Goal: Information Seeking & Learning: Learn about a topic

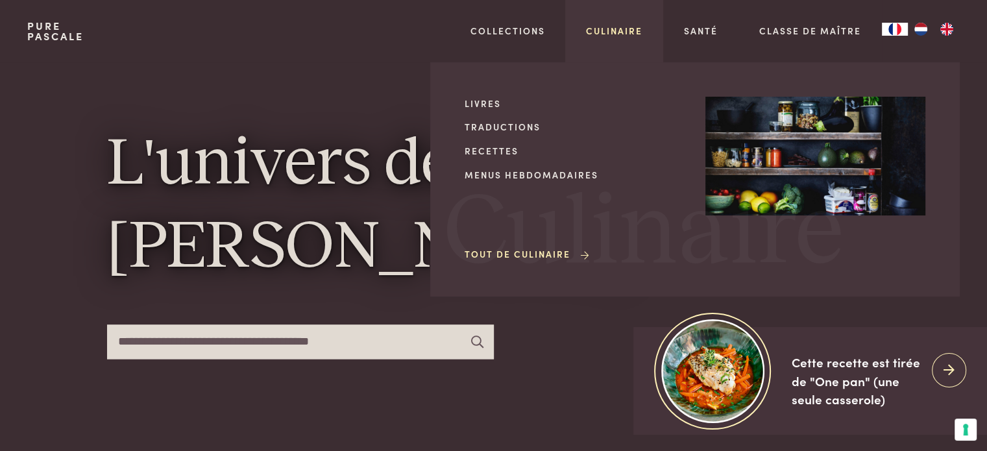
click at [627, 27] on link "Culinaire" at bounding box center [614, 31] width 56 height 14
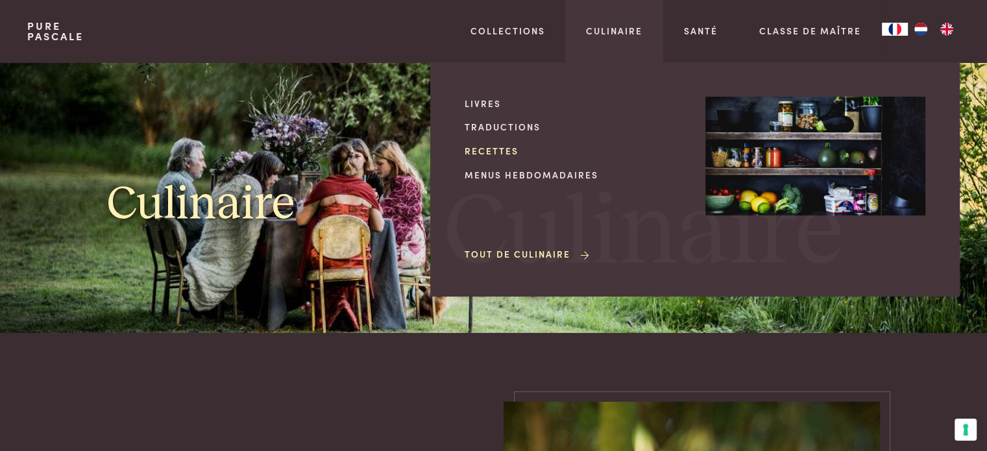
click at [501, 150] on link "Recettes" at bounding box center [575, 151] width 220 height 14
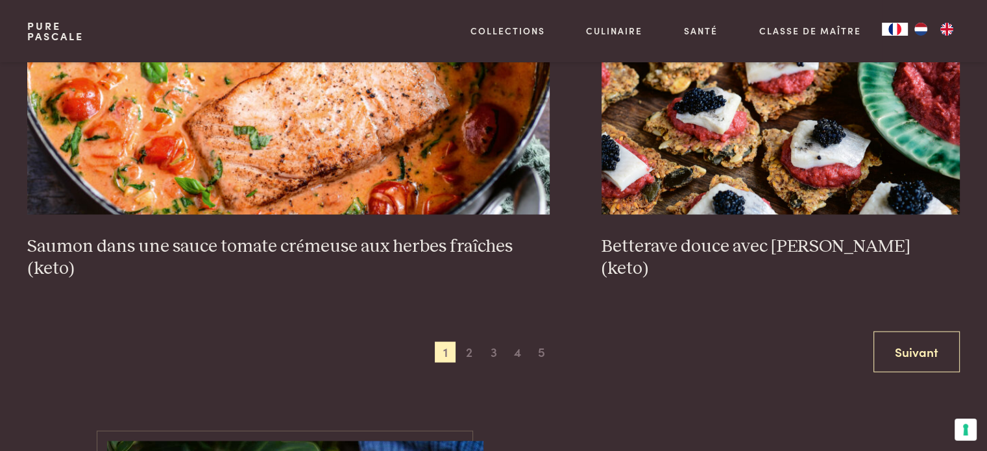
scroll to position [2596, 0]
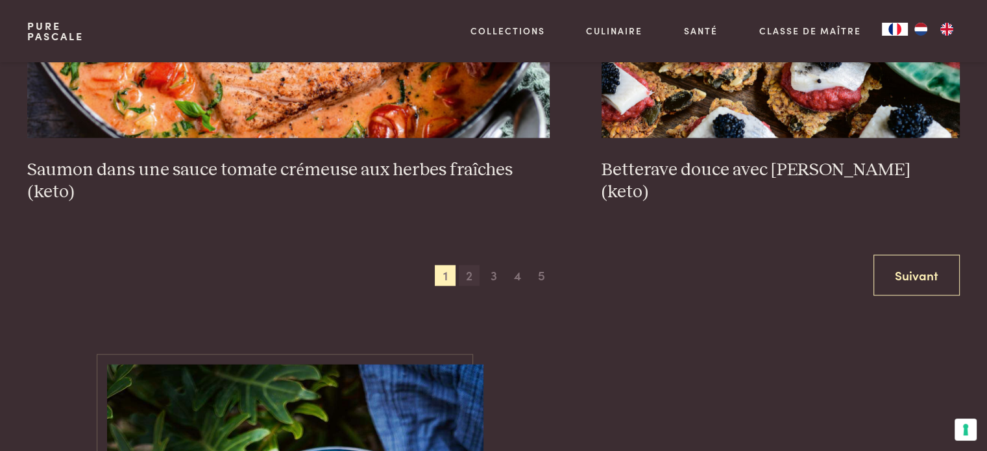
click at [465, 278] on span "2" at bounding box center [469, 275] width 21 height 21
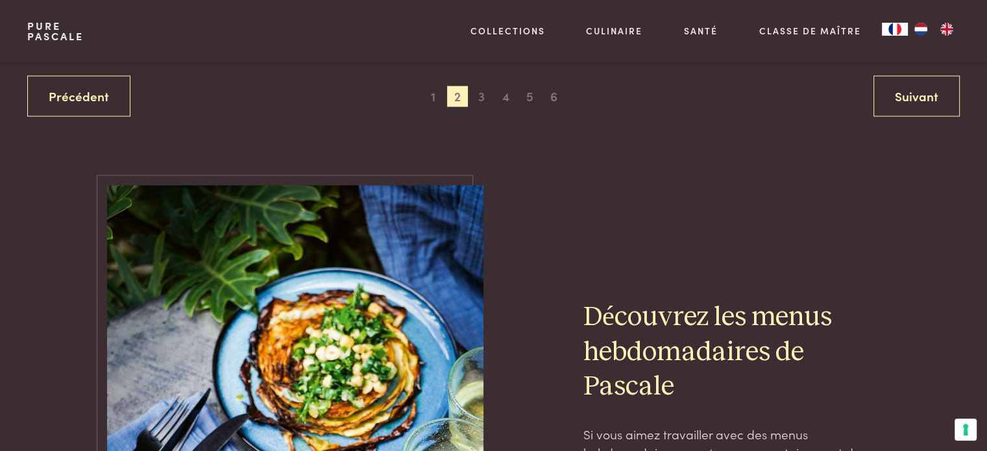
scroll to position [2783, 0]
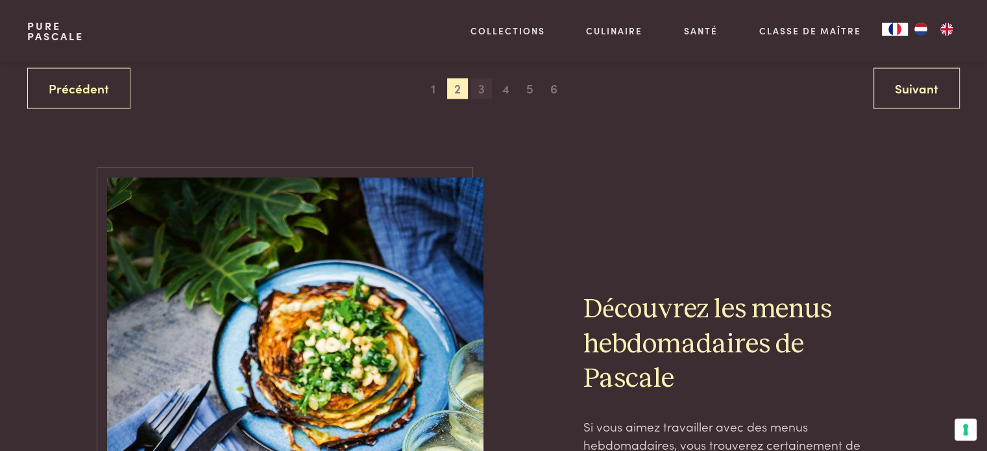
click at [476, 92] on span "3" at bounding box center [481, 89] width 21 height 21
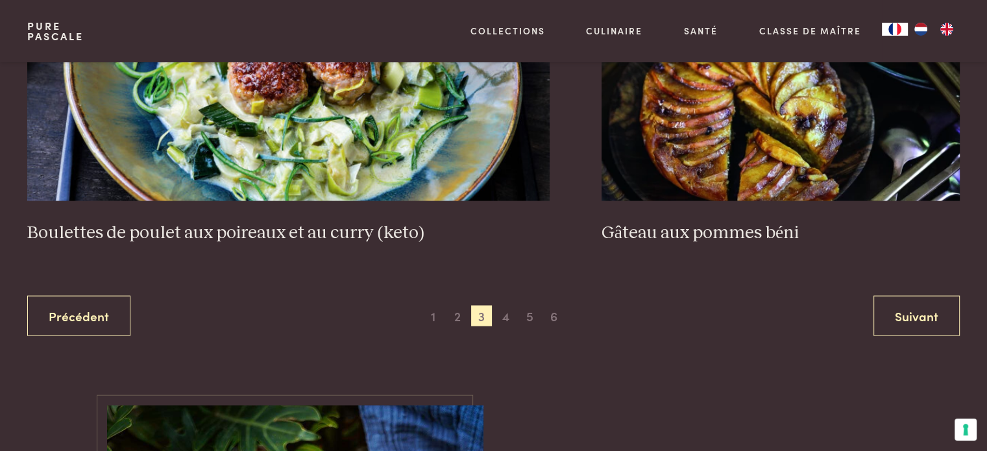
scroll to position [2653, 0]
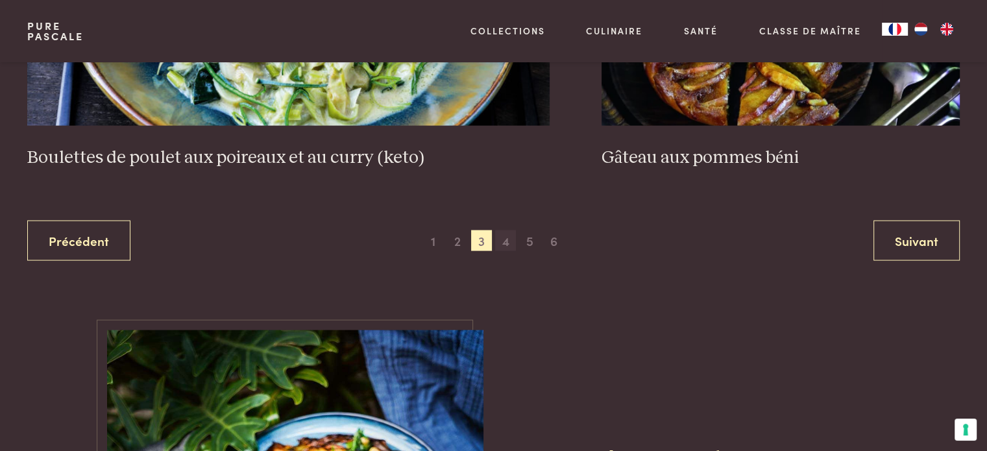
click at [507, 243] on span "4" at bounding box center [505, 240] width 21 height 21
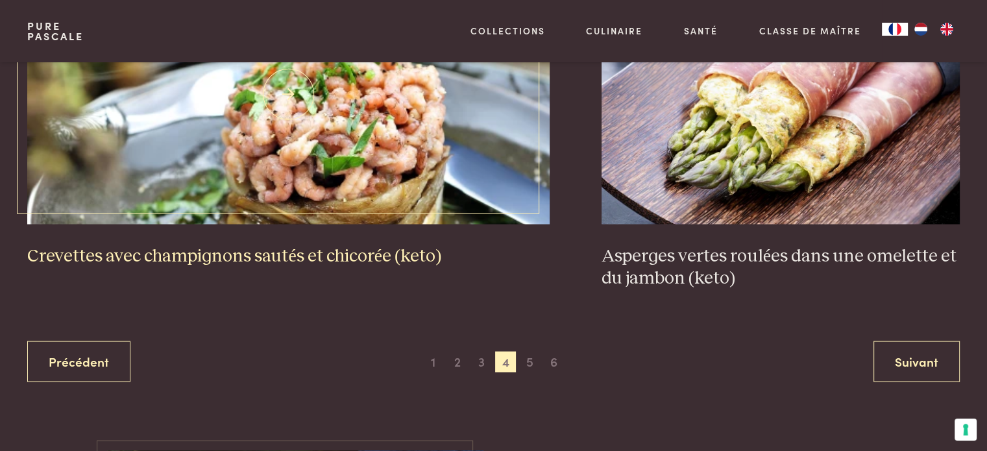
scroll to position [2588, 0]
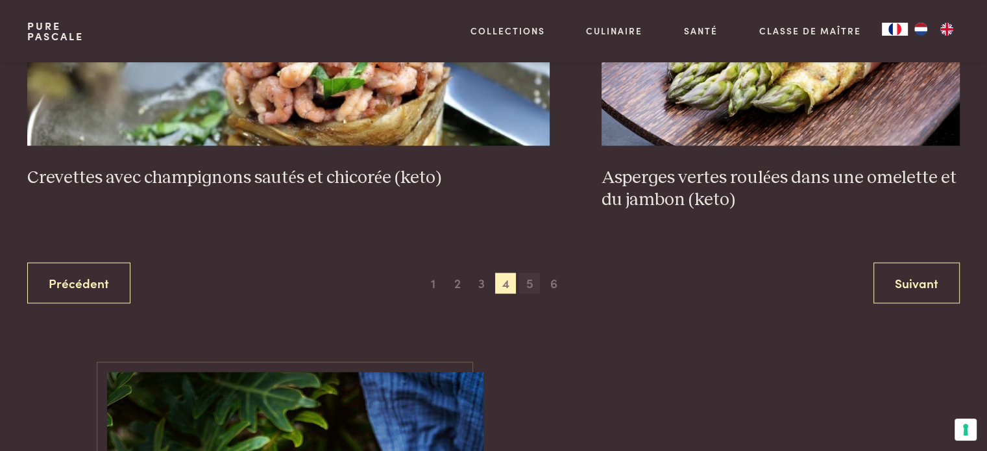
click at [536, 282] on span "5" at bounding box center [529, 283] width 21 height 21
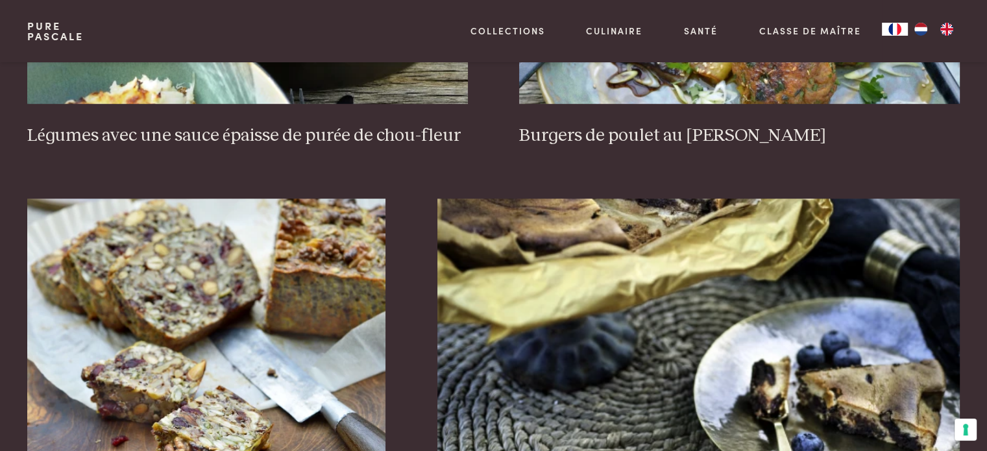
scroll to position [901, 0]
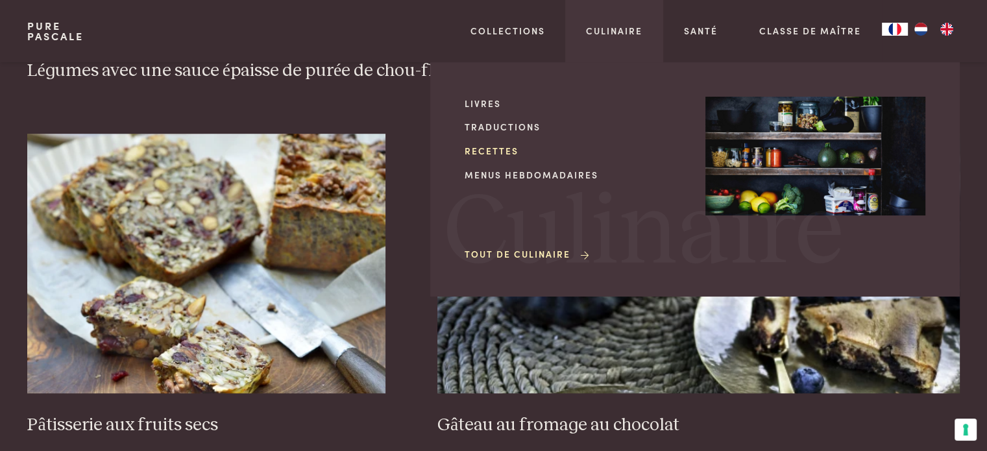
click at [500, 149] on link "Recettes" at bounding box center [575, 151] width 220 height 14
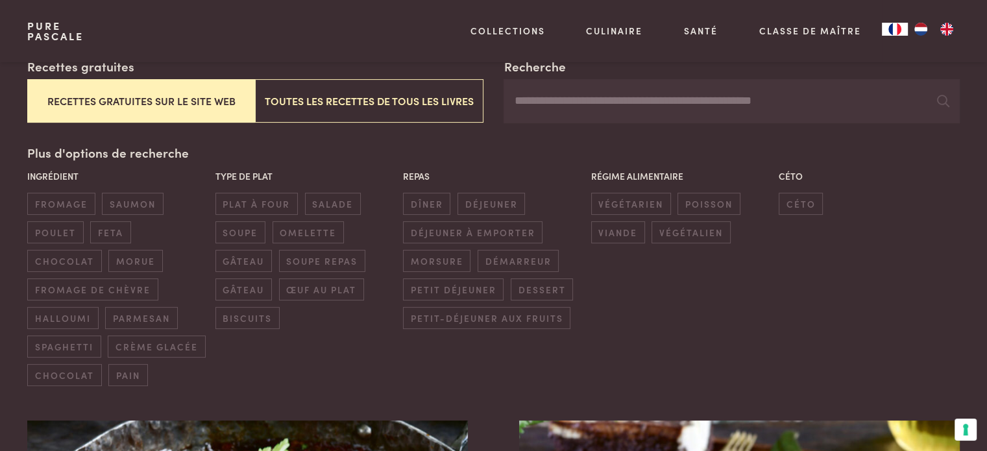
scroll to position [324, 0]
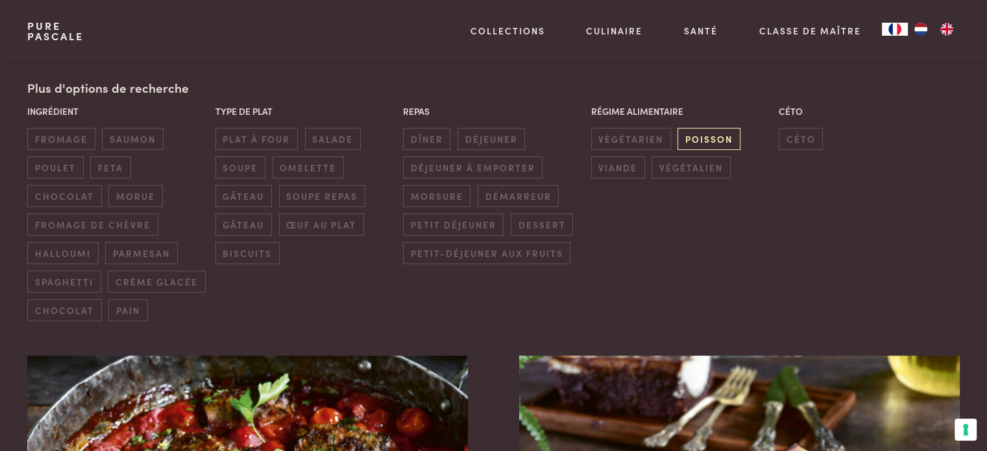
click at [718, 140] on span "poisson" at bounding box center [708, 138] width 62 height 21
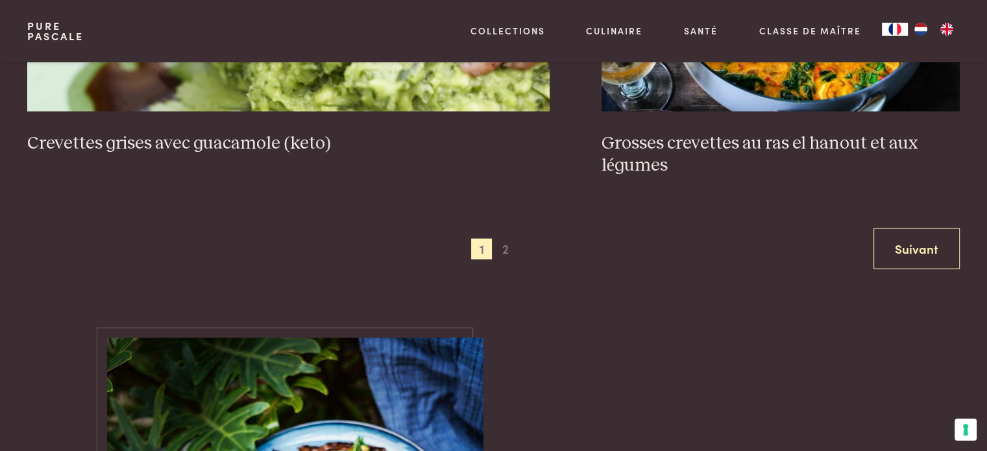
scroll to position [2718, 0]
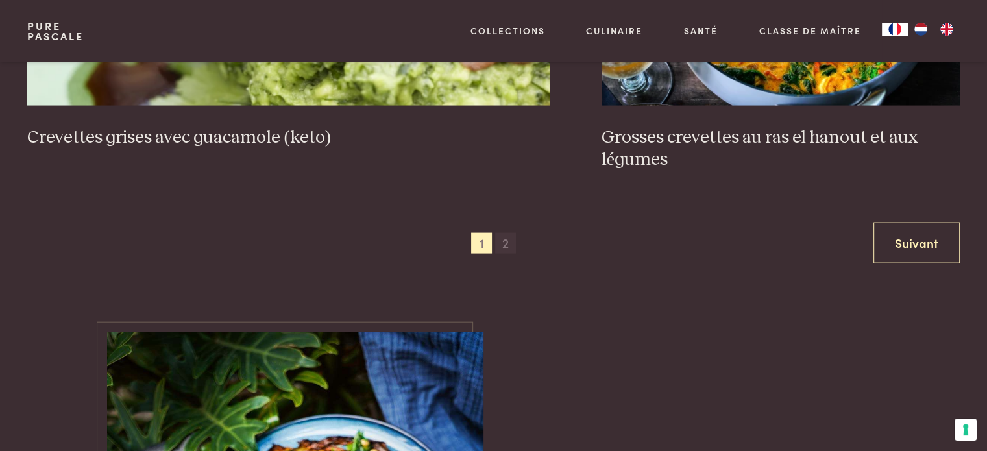
click at [510, 233] on span "2" at bounding box center [505, 243] width 21 height 21
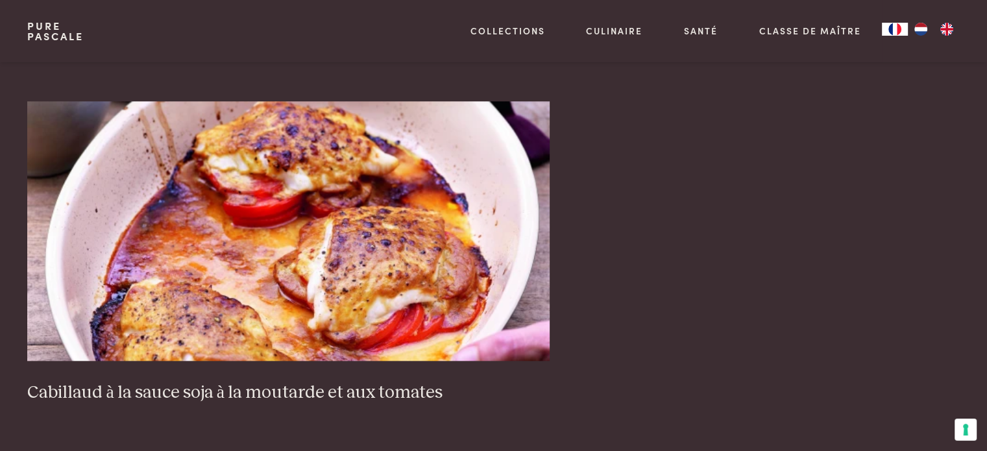
scroll to position [1290, 0]
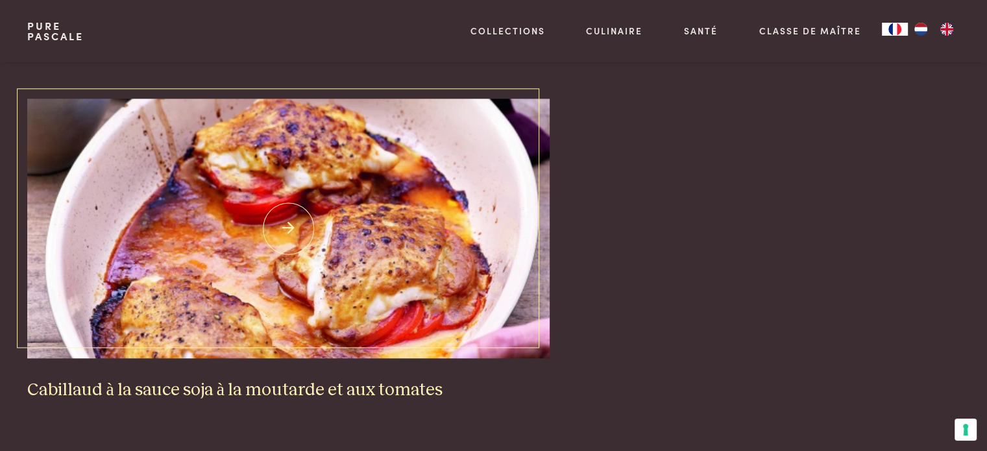
click at [335, 256] on img at bounding box center [288, 229] width 522 height 260
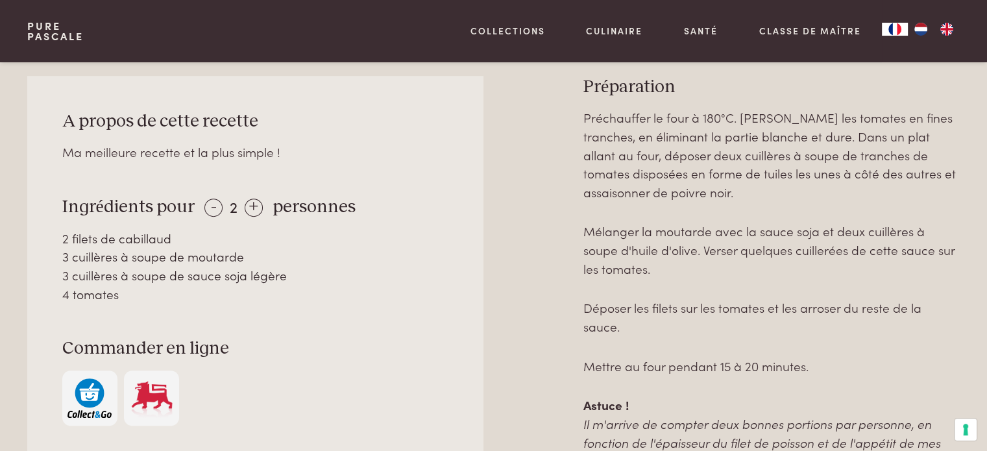
scroll to position [584, 0]
